Goal: Entertainment & Leisure: Consume media (video, audio)

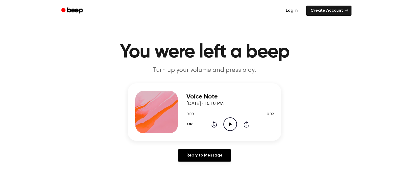
click at [226, 126] on icon "Play Audio" at bounding box center [230, 124] width 14 height 14
click at [229, 132] on div "Voice Note September 18, 2025 · 10:11 PM 0:00 0:09 Your browser does not suppor…" at bounding box center [229, 112] width 87 height 43
click at [231, 127] on icon "Play Audio" at bounding box center [230, 124] width 14 height 14
click at [227, 125] on icon "Play Audio" at bounding box center [230, 124] width 14 height 14
click at [229, 124] on icon at bounding box center [230, 123] width 3 height 3
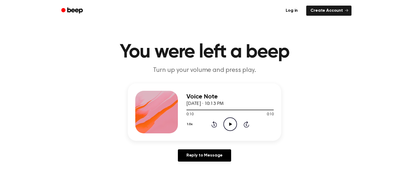
click at [229, 124] on icon at bounding box center [230, 123] width 3 height 3
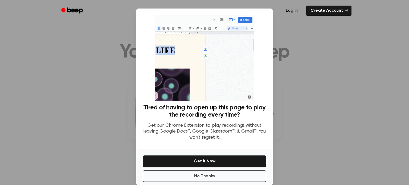
click at [86, 76] on div at bounding box center [204, 92] width 409 height 185
click at [101, 82] on div at bounding box center [204, 92] width 409 height 185
click at [311, 20] on div "Log in Create Account" at bounding box center [204, 10] width 294 height 21
click at [279, 54] on div at bounding box center [204, 92] width 409 height 185
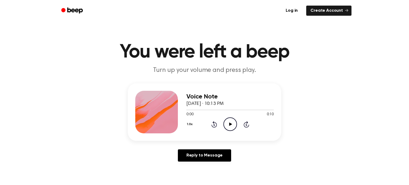
click at [227, 122] on icon "Play Audio" at bounding box center [230, 124] width 14 height 14
click at [230, 126] on icon "Play Audio" at bounding box center [230, 124] width 14 height 14
click at [235, 123] on icon "Play Audio" at bounding box center [230, 124] width 14 height 14
click at [230, 127] on icon "Play Audio" at bounding box center [230, 124] width 14 height 14
click at [231, 121] on icon "Play Audio" at bounding box center [230, 124] width 14 height 14
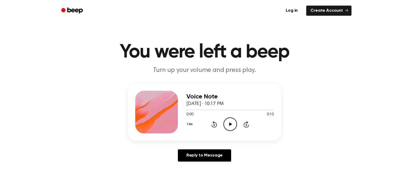
click at [232, 118] on circle at bounding box center [229, 124] width 13 height 13
click at [230, 128] on icon "Play Audio" at bounding box center [230, 124] width 14 height 14
